Goal: Task Accomplishment & Management: Manage account settings

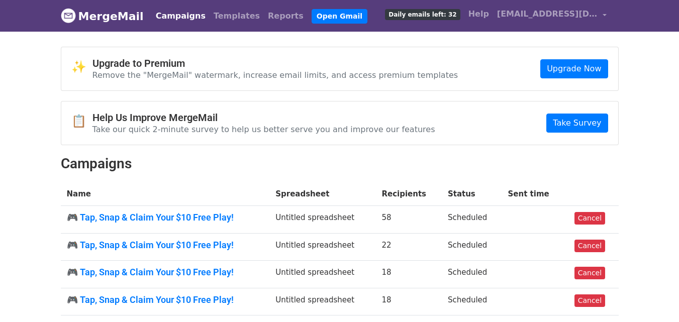
click at [475, 213] on td "Scheduled" at bounding box center [472, 220] width 60 height 28
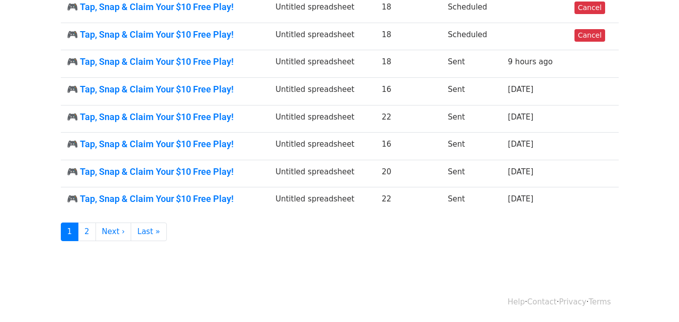
drag, startPoint x: 218, startPoint y: 247, endPoint x: 124, endPoint y: 256, distance: 94.4
click at [124, 256] on body "MergeMail Campaigns Templates Reports Open Gmail Daily emails left: 32 Help all…" at bounding box center [339, 8] width 679 height 547
click at [117, 195] on link "🎮 Tap, Snap & Claim Your $10 Free Play!" at bounding box center [165, 199] width 197 height 11
click at [84, 226] on link "2" at bounding box center [87, 232] width 18 height 19
click at [84, 229] on link "2" at bounding box center [87, 232] width 18 height 19
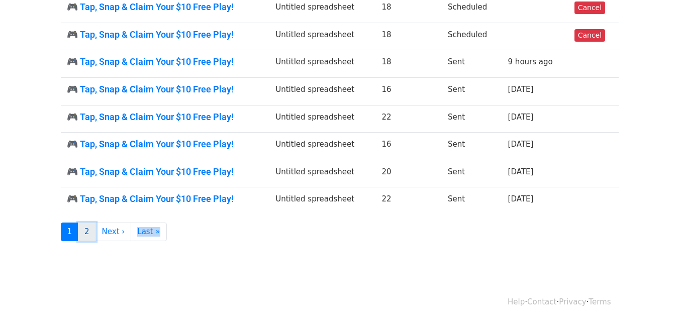
click at [84, 229] on link "2" at bounding box center [87, 232] width 18 height 19
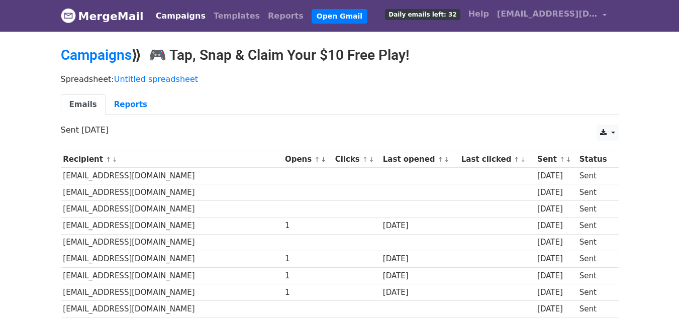
click at [403, 194] on td at bounding box center [420, 192] width 78 height 17
click at [459, 169] on td at bounding box center [497, 176] width 76 height 17
click at [615, 193] on td at bounding box center [616, 192] width 6 height 17
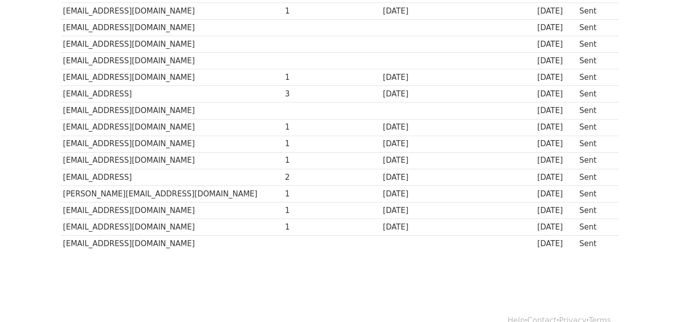
click at [381, 29] on td at bounding box center [420, 27] width 78 height 17
drag, startPoint x: 360, startPoint y: 29, endPoint x: 368, endPoint y: 19, distance: 12.2
click at [381, 19] on td at bounding box center [420, 27] width 78 height 17
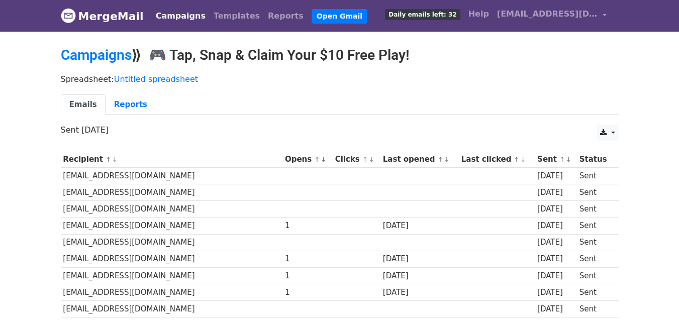
click at [333, 162] on th "Clicks ↑ ↓" at bounding box center [357, 159] width 48 height 17
drag, startPoint x: 306, startPoint y: 156, endPoint x: 321, endPoint y: 155, distance: 15.1
click at [333, 155] on th "Clicks ↑ ↓" at bounding box center [357, 159] width 48 height 17
click at [369, 156] on link "↓" at bounding box center [372, 160] width 6 height 8
click at [381, 154] on th "Last opened ↑ ↓" at bounding box center [420, 159] width 78 height 17
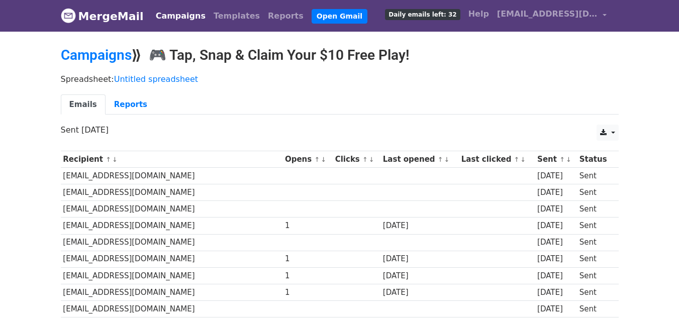
click at [381, 154] on th "Last opened ↑ ↓" at bounding box center [420, 159] width 78 height 17
click at [609, 128] on link at bounding box center [608, 133] width 22 height 16
click at [615, 171] on link "Excel" at bounding box center [619, 172] width 45 height 16
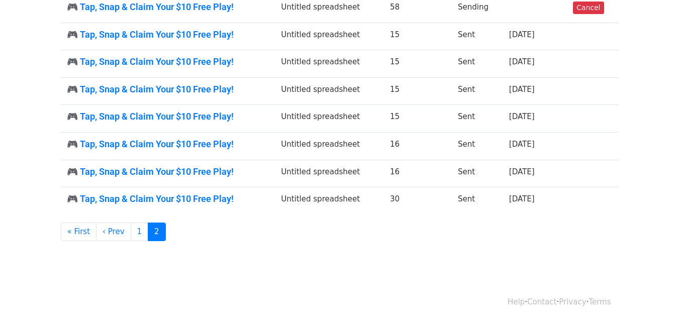
scroll to position [211, 0]
click at [411, 136] on td "16" at bounding box center [418, 147] width 68 height 28
click at [358, 27] on td "Untitled spreadsheet" at bounding box center [329, 37] width 109 height 28
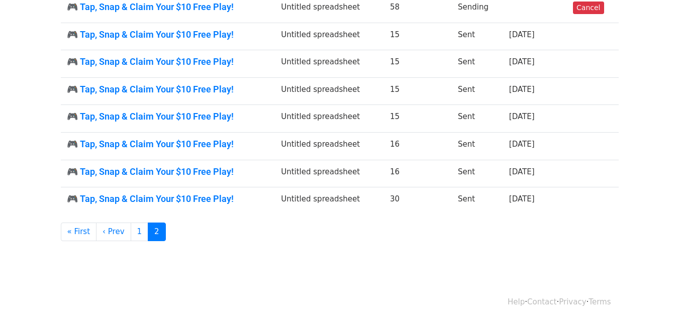
click at [358, 27] on td "Untitled spreadsheet" at bounding box center [329, 37] width 109 height 28
click at [337, 36] on td "Untitled spreadsheet" at bounding box center [329, 37] width 109 height 28
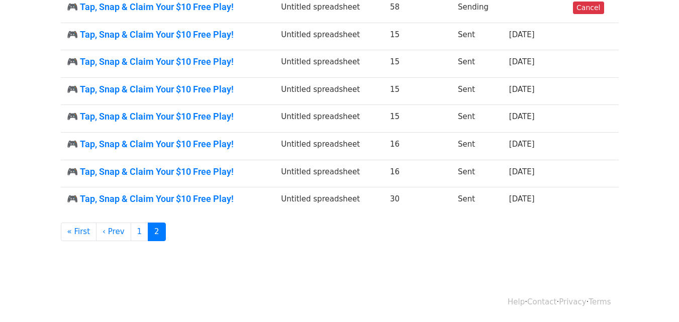
click at [337, 36] on td "Untitled spreadsheet" at bounding box center [329, 37] width 109 height 28
click at [169, 33] on link "🎮 Tap, Snap & Claim Your $10 Free Play!" at bounding box center [168, 34] width 203 height 11
